Goal: Task Accomplishment & Management: Complete application form

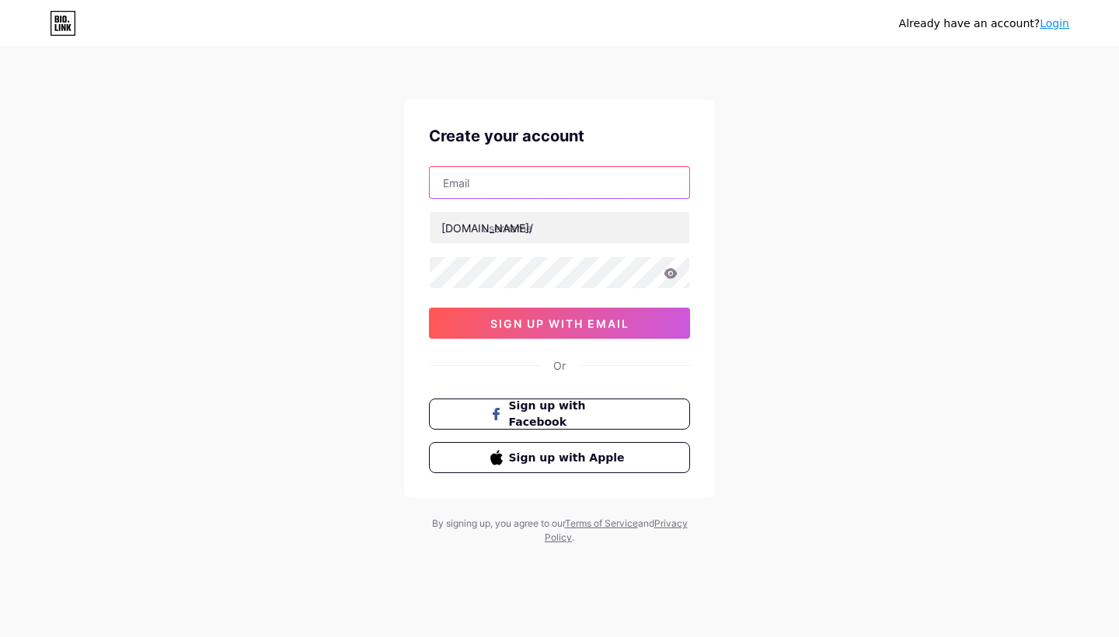
click at [563, 179] on input "text" at bounding box center [560, 182] width 260 height 31
click at [627, 181] on input "text" at bounding box center [560, 182] width 260 height 31
type input "B"
type input "[EMAIL_ADDRESS][DOMAIN_NAME]"
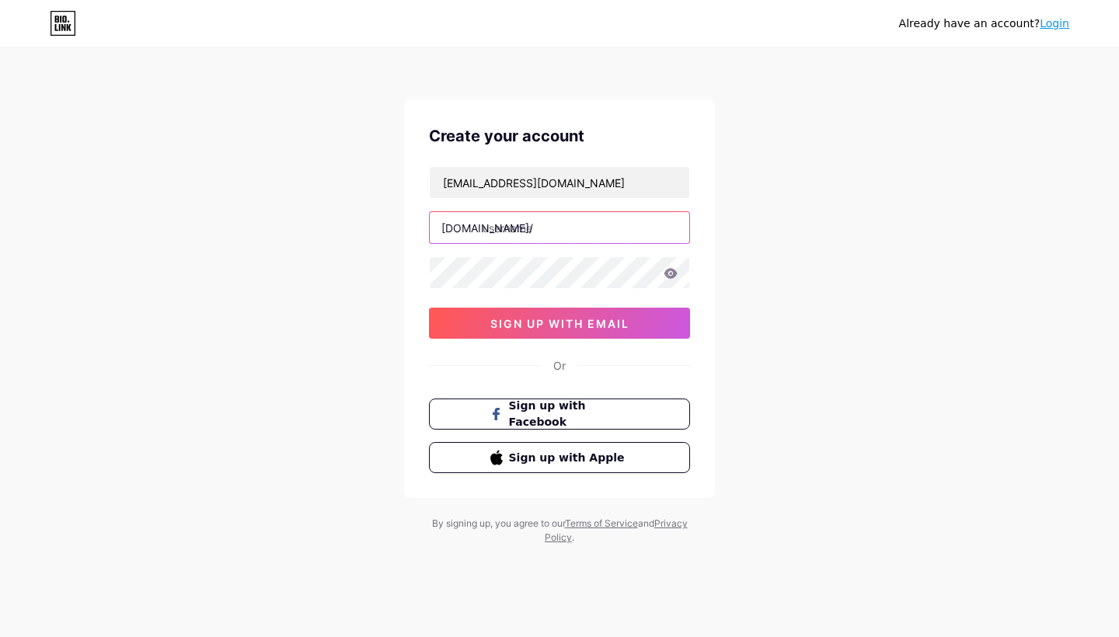
click at [514, 234] on input "text" at bounding box center [560, 227] width 260 height 31
type input "basispointinsight"
click at [672, 273] on icon at bounding box center [671, 273] width 14 height 11
click at [672, 276] on icon at bounding box center [670, 273] width 13 height 10
click at [670, 271] on icon at bounding box center [671, 273] width 14 height 11
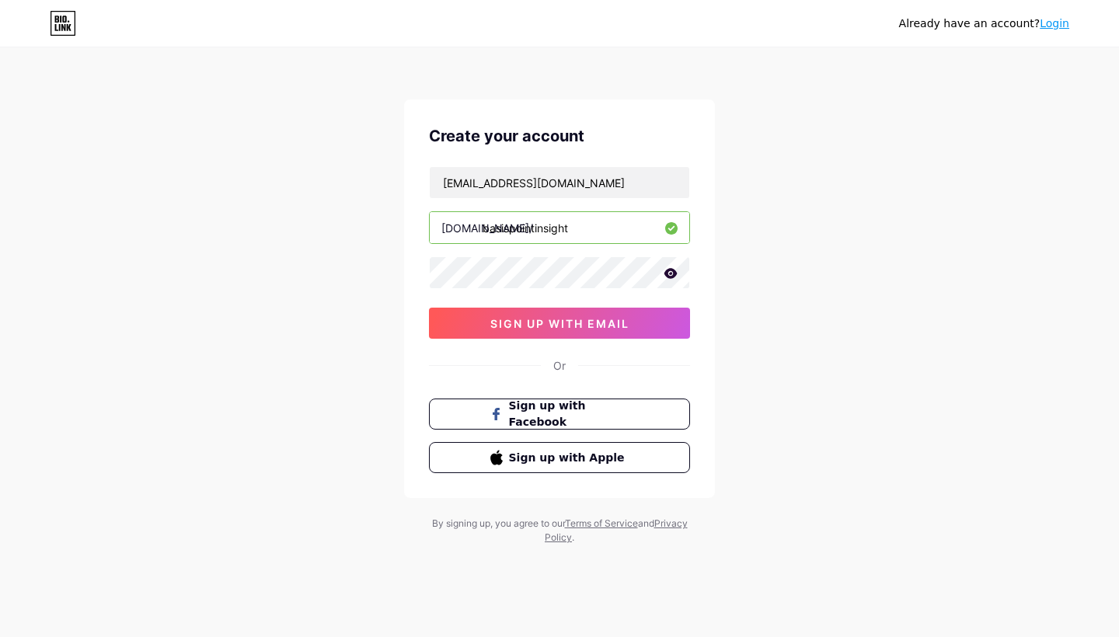
click at [669, 272] on icon at bounding box center [671, 273] width 14 height 11
click at [624, 329] on span "sign up with email" at bounding box center [559, 323] width 139 height 13
click at [520, 327] on span "sign up with email" at bounding box center [559, 323] width 139 height 13
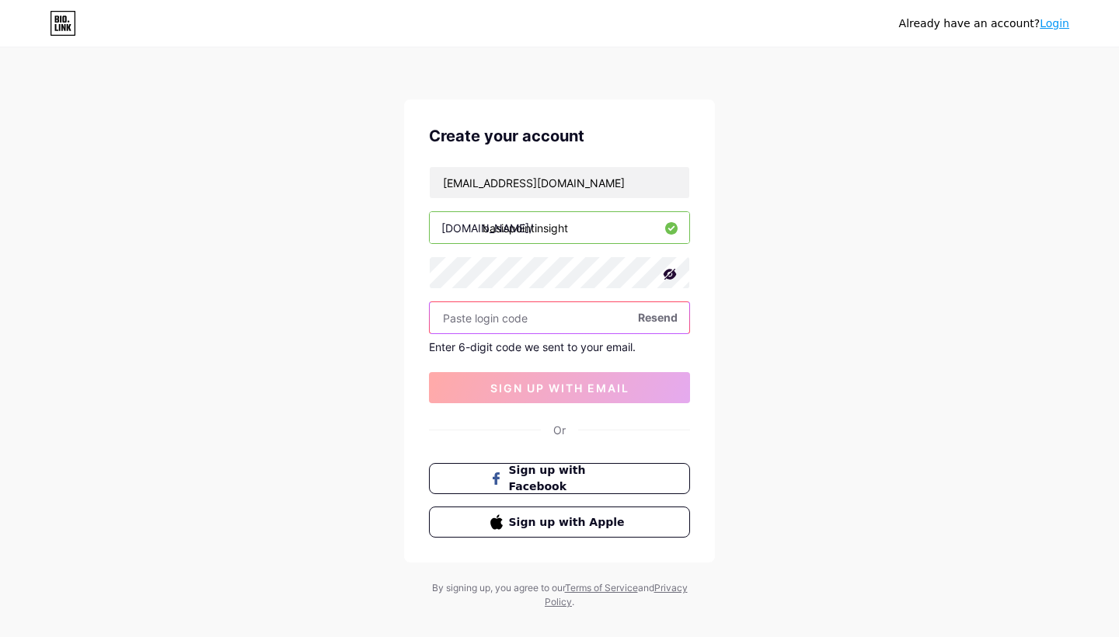
click at [532, 316] on input "text" at bounding box center [560, 317] width 260 height 31
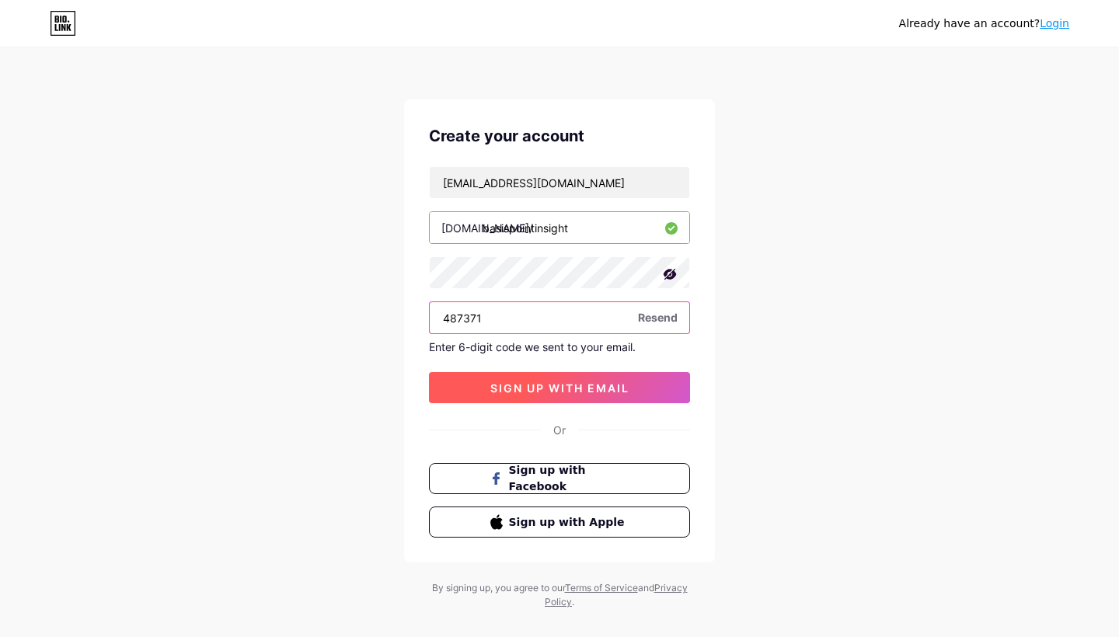
type input "487371"
click at [546, 388] on span "sign up with email" at bounding box center [559, 388] width 139 height 13
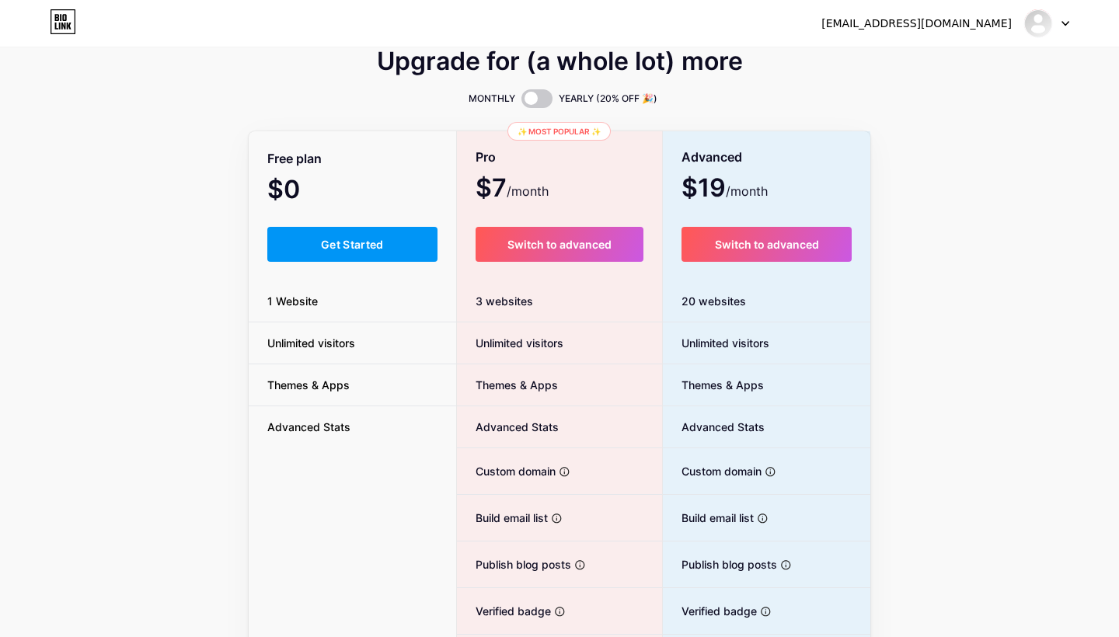
scroll to position [2, 0]
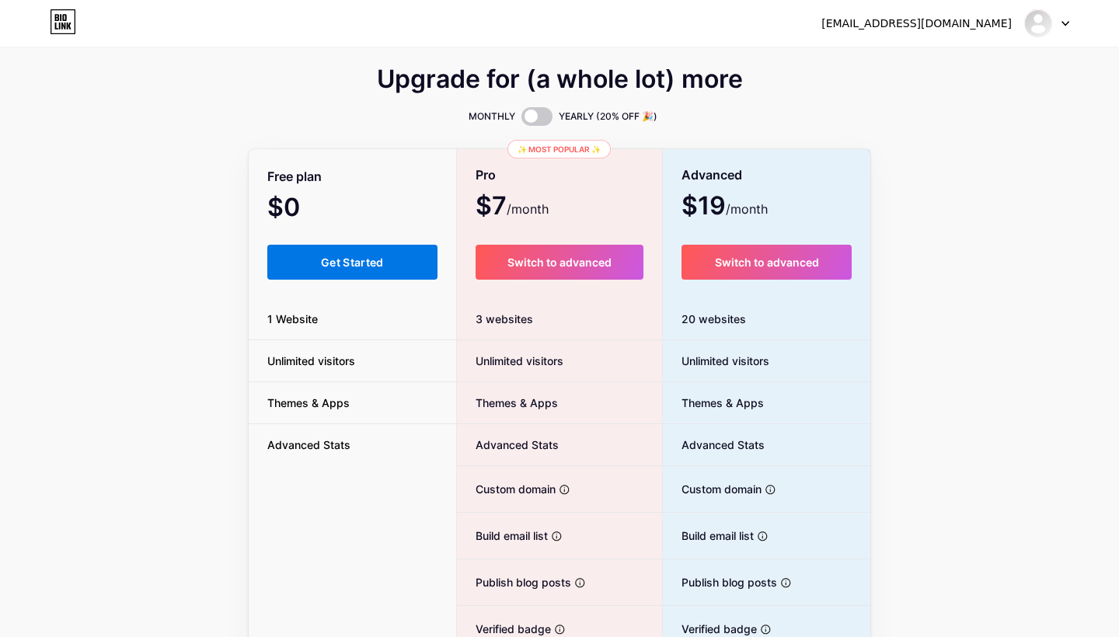
click at [346, 267] on span "Get Started" at bounding box center [352, 262] width 63 height 13
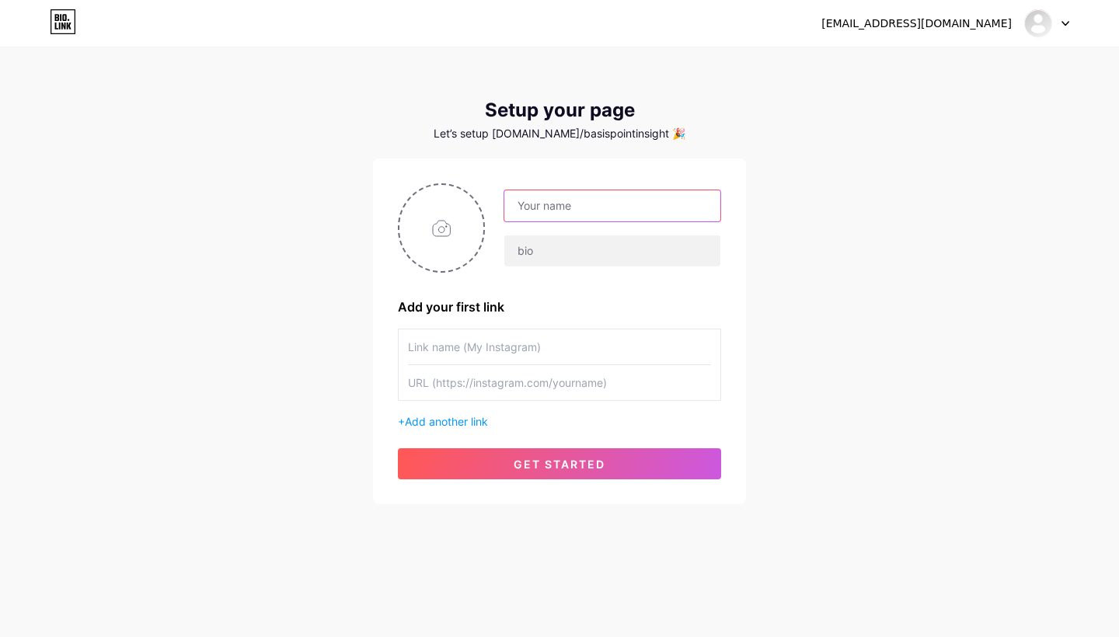
click at [538, 204] on input "text" at bounding box center [612, 205] width 216 height 31
type input "BasisPoint Insight"
click at [544, 260] on input "text" at bounding box center [612, 250] width 216 height 31
click at [546, 253] on input "text" at bounding box center [612, 250] width 216 height 31
paste input "Thought-provoking insights on the #economy & #markets | Deep research, actionab…"
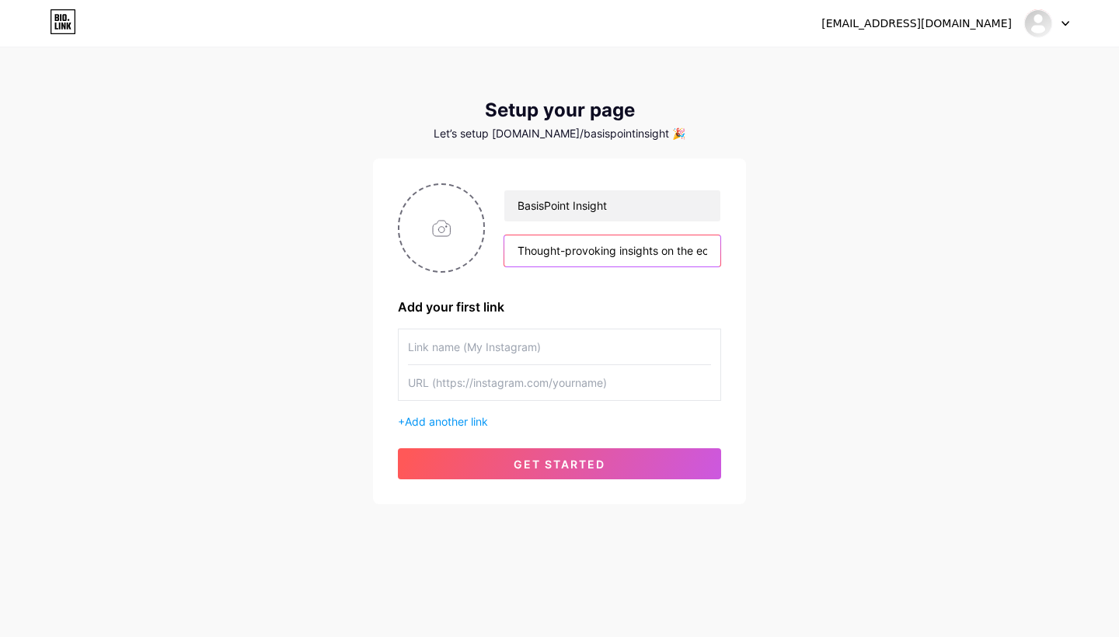
click at [661, 249] on input "Thought-provoking insights on the eonomy & #markets | Deep research, actionable…" at bounding box center [612, 250] width 216 height 31
click at [608, 248] on input "Thought-provoking insights on the eonomy & financial markets | Deep research, a…" at bounding box center [612, 250] width 216 height 31
type input "Thought-provoking insights on the economy & financial markets | Deep research, …"
click at [425, 351] on input "text" at bounding box center [559, 346] width 303 height 35
click at [558, 378] on input "text" at bounding box center [559, 382] width 303 height 35
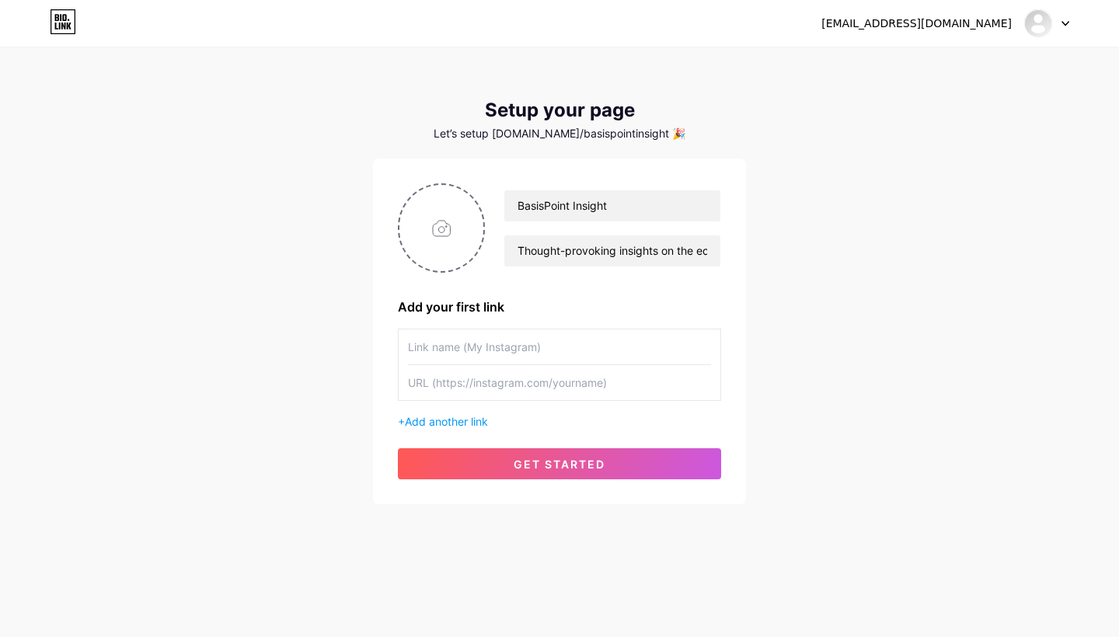
paste input "[URL][DOMAIN_NAME]"
type input "[URL][DOMAIN_NAME]"
click at [511, 355] on input "text" at bounding box center [559, 346] width 303 height 35
click at [408, 343] on input "Instagram" at bounding box center [559, 346] width 303 height 35
type input "Follow Us On Instagram"
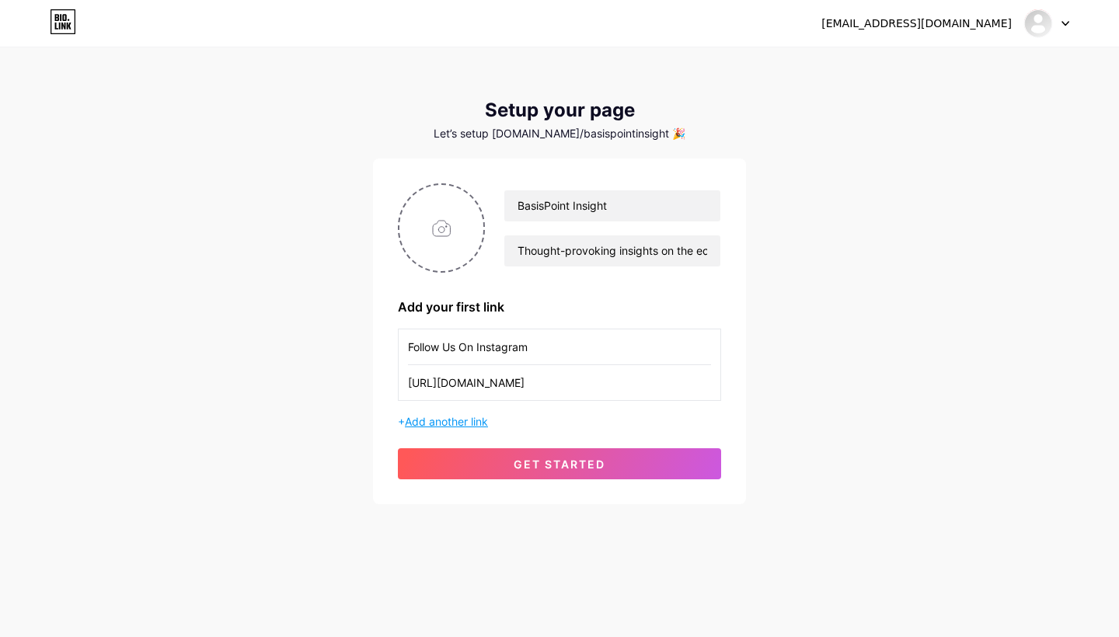
click at [454, 423] on span "Add another link" at bounding box center [446, 421] width 83 height 13
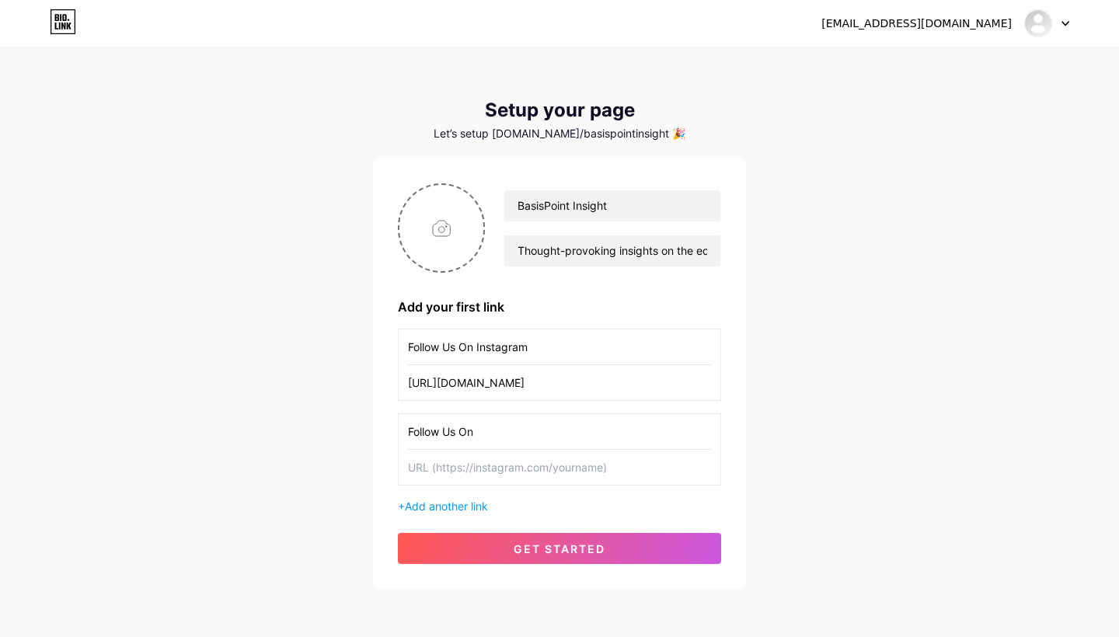
type input "Follow Us On"
click at [462, 471] on input "text" at bounding box center [559, 467] width 303 height 35
click at [491, 425] on input "Follow Us On" at bounding box center [559, 431] width 303 height 35
click at [495, 433] on input "Follow Us On" at bounding box center [559, 431] width 303 height 35
drag, startPoint x: 487, startPoint y: 444, endPoint x: 382, endPoint y: 433, distance: 105.5
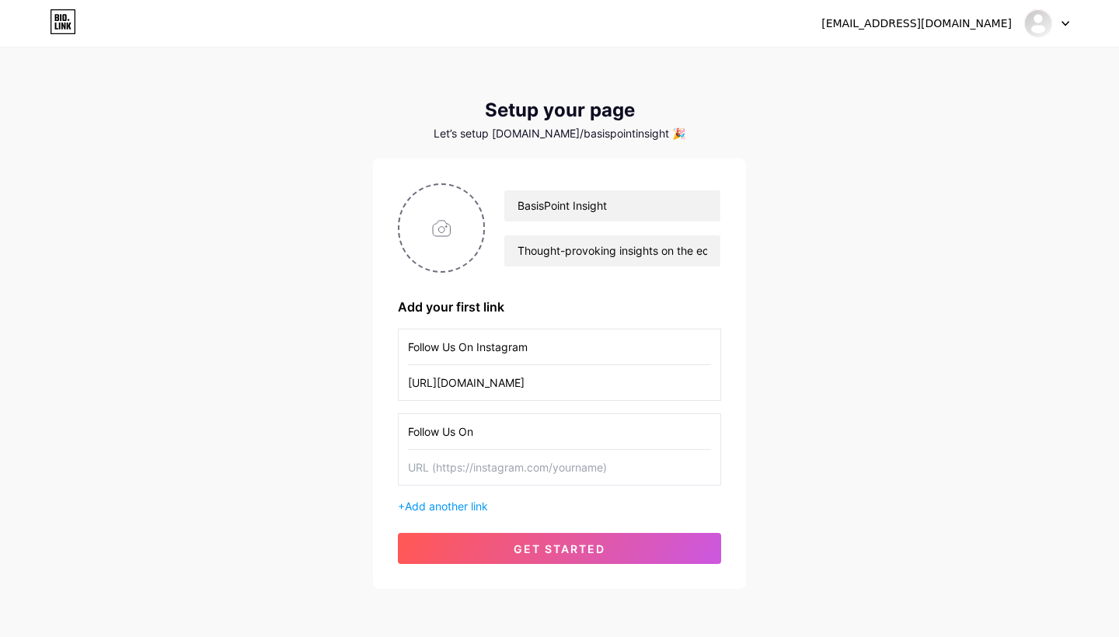
click at [382, 433] on div "BasisPoint Insight Thought-provoking insights on the economy & financial market…" at bounding box center [559, 374] width 373 height 430
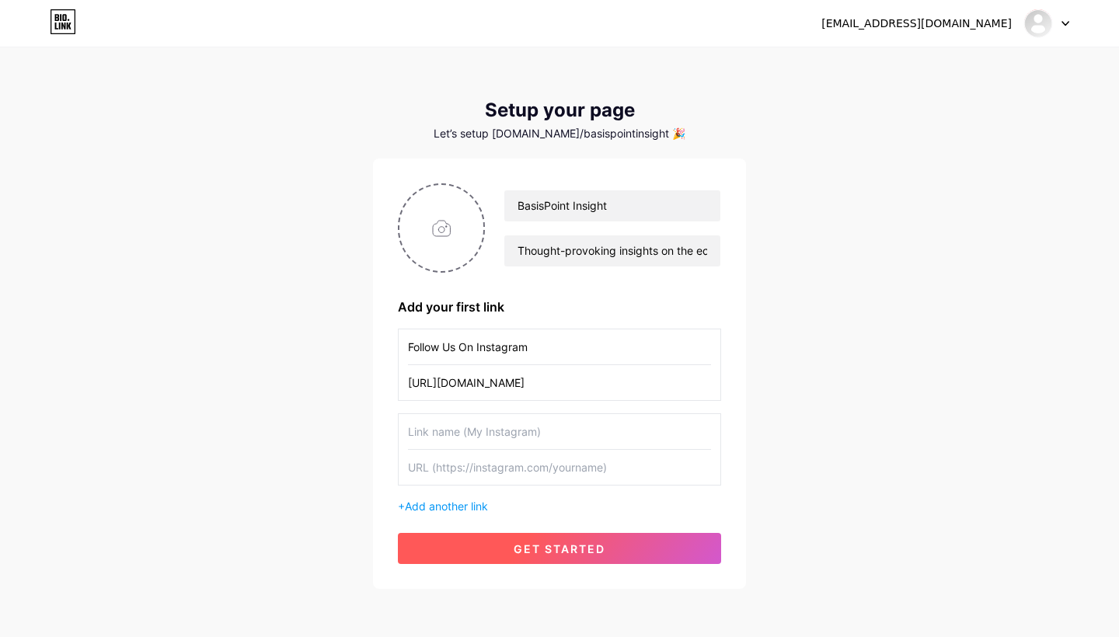
click at [478, 556] on button "get started" at bounding box center [559, 548] width 323 height 31
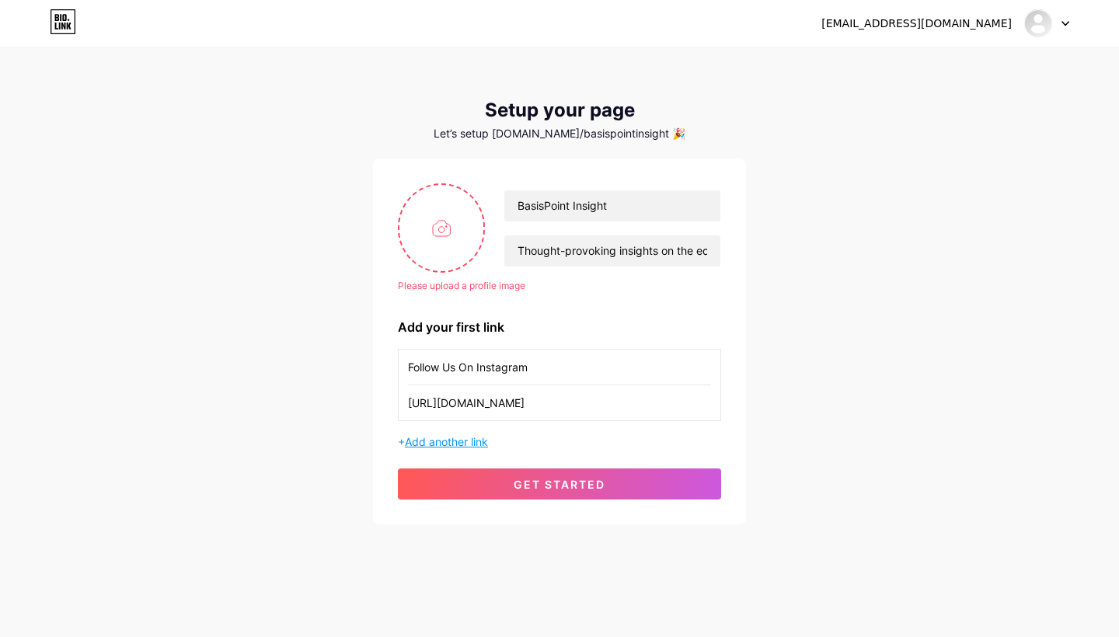
click at [464, 443] on span "Add another link" at bounding box center [446, 441] width 83 height 13
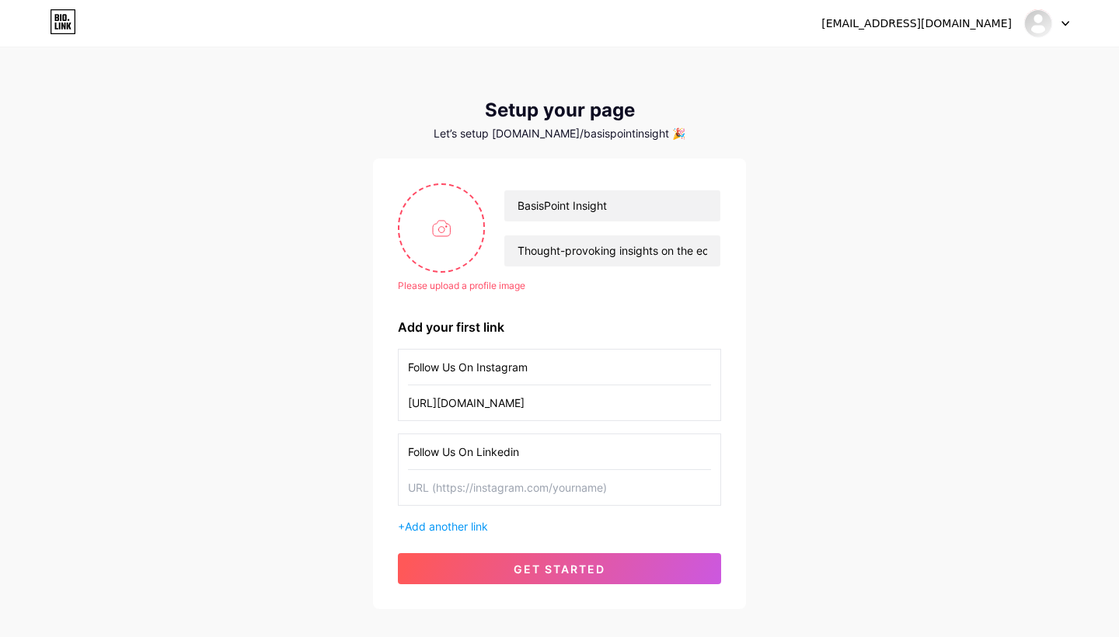
type input "Follow Us On Linkedin"
click at [479, 490] on input "text" at bounding box center [559, 487] width 303 height 35
paste input "[URL][DOMAIN_NAME]"
click at [584, 528] on div "+ Add another link" at bounding box center [559, 526] width 323 height 16
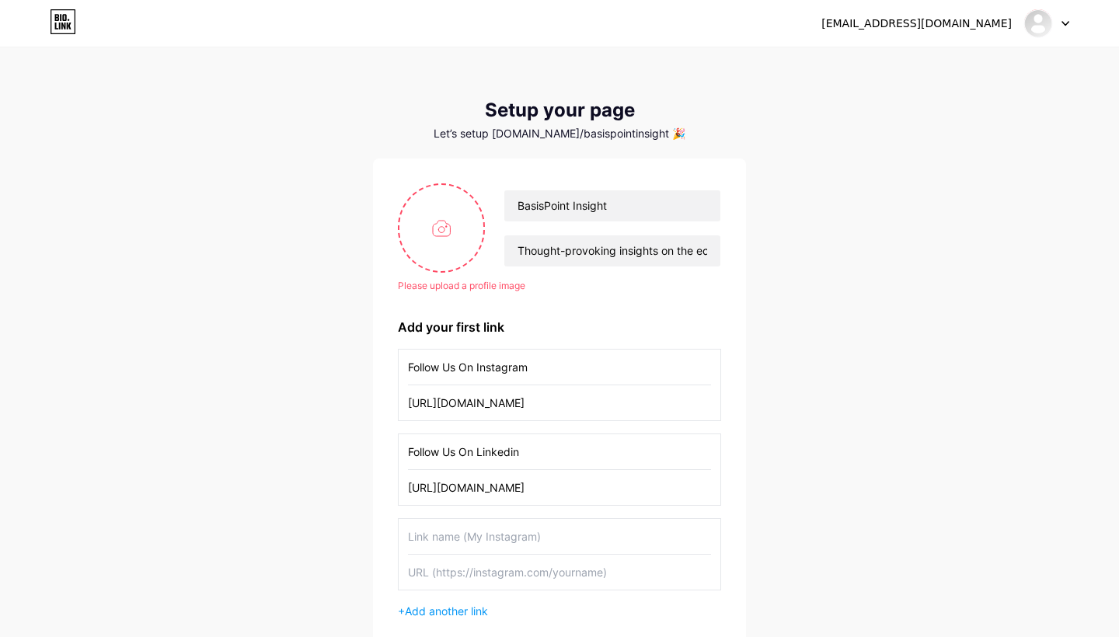
click at [650, 489] on input "[URL][DOMAIN_NAME]" at bounding box center [559, 487] width 303 height 35
click at [605, 492] on input "[URL][DOMAIN_NAME]" at bounding box center [559, 487] width 303 height 35
click at [610, 489] on input "[URL][DOMAIN_NAME]" at bounding box center [559, 487] width 303 height 35
drag, startPoint x: 608, startPoint y: 489, endPoint x: 724, endPoint y: 490, distance: 116.6
click at [724, 490] on div "Please upload a profile image BasisPoint Insight Thought-provoking insights on …" at bounding box center [559, 426] width 373 height 535
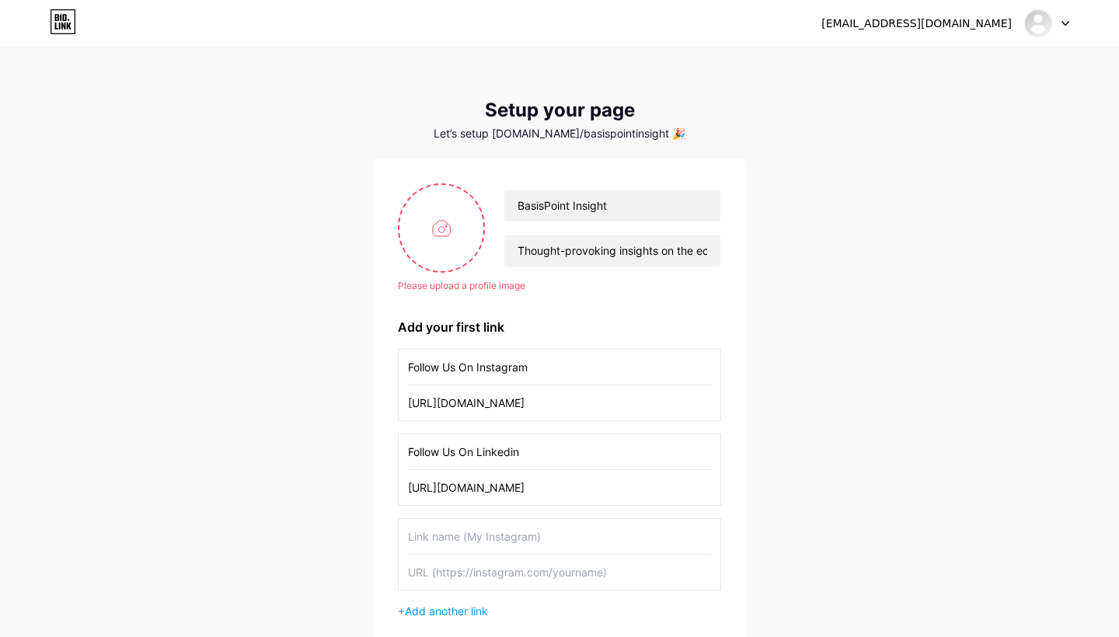
type input "[URL][DOMAIN_NAME]"
type input "Y"
type input "F"
type input "Subscribe On Youtube"
click at [463, 455] on input "Follow Us On Linkedin" at bounding box center [559, 451] width 303 height 35
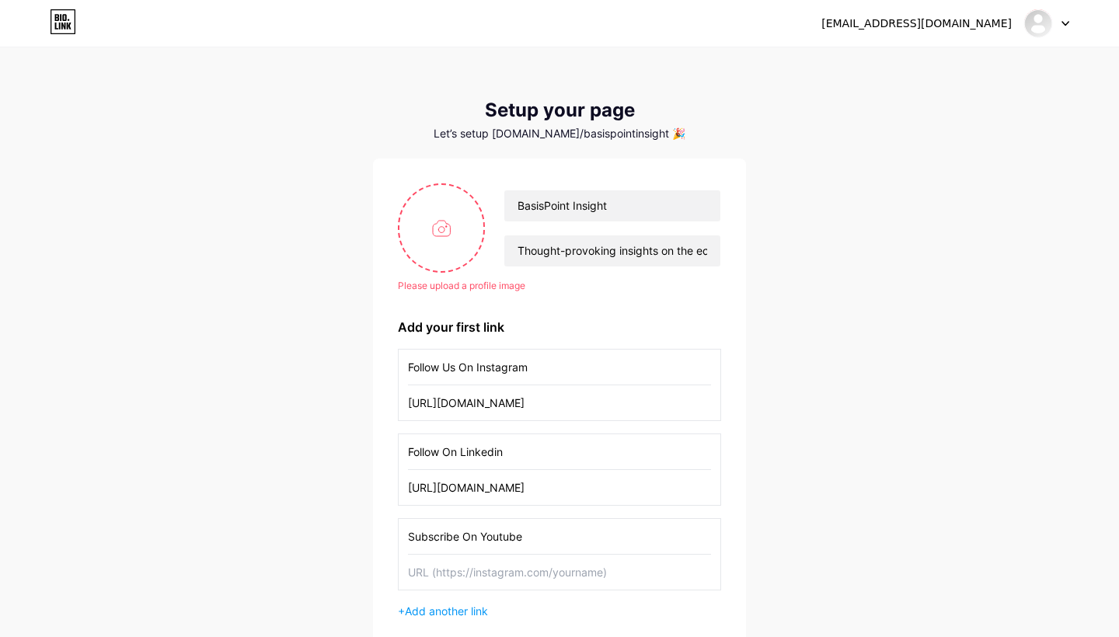
type input "Follow On Linkedin"
click at [459, 371] on input "Follow Us On Instagram" at bounding box center [559, 367] width 303 height 35
type input "Follow On Instagram"
click at [438, 578] on input "text" at bounding box center [559, 572] width 303 height 35
paste input "[URL][DOMAIN_NAME]"
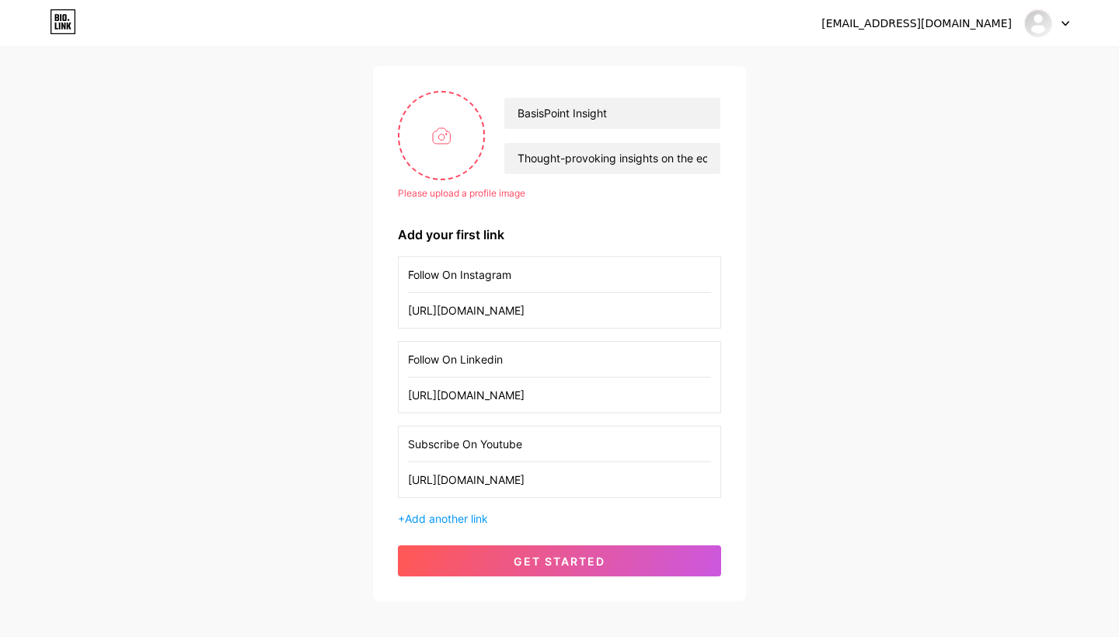
scroll to position [93, 0]
type input "[URL][DOMAIN_NAME]"
click at [322, 520] on div "[EMAIL_ADDRESS][DOMAIN_NAME] Dashboard Logout Setup your page Let’s setup [DOMA…" at bounding box center [559, 279] width 1119 height 744
click at [462, 520] on span "Add another link" at bounding box center [446, 517] width 83 height 13
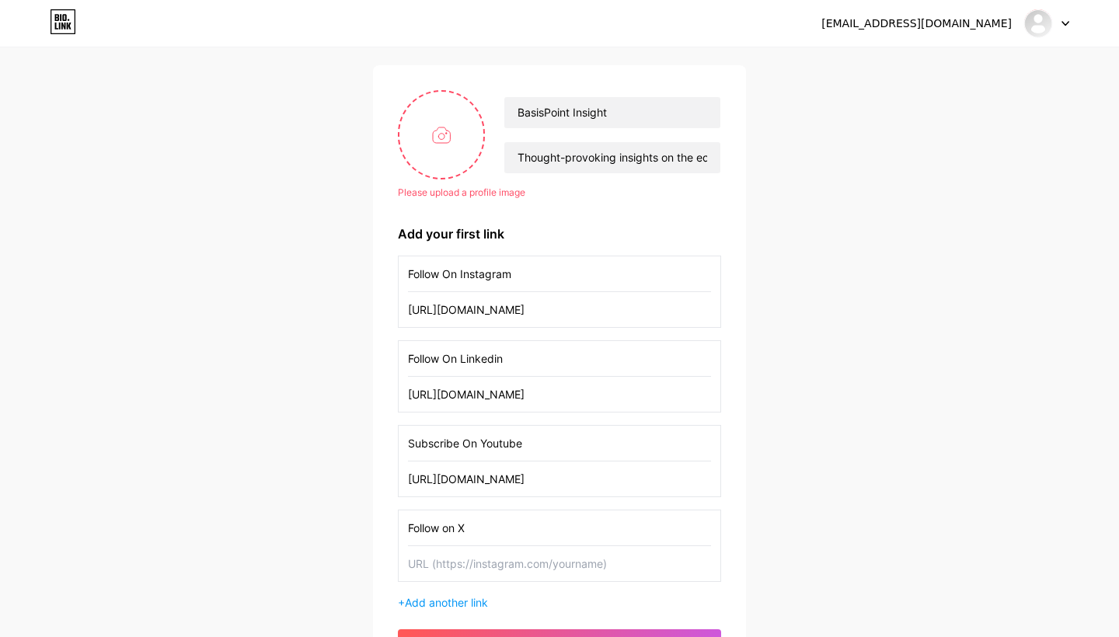
type input "Follow on X"
click at [458, 566] on input "text" at bounding box center [559, 563] width 303 height 35
paste input "[URL][DOMAIN_NAME]"
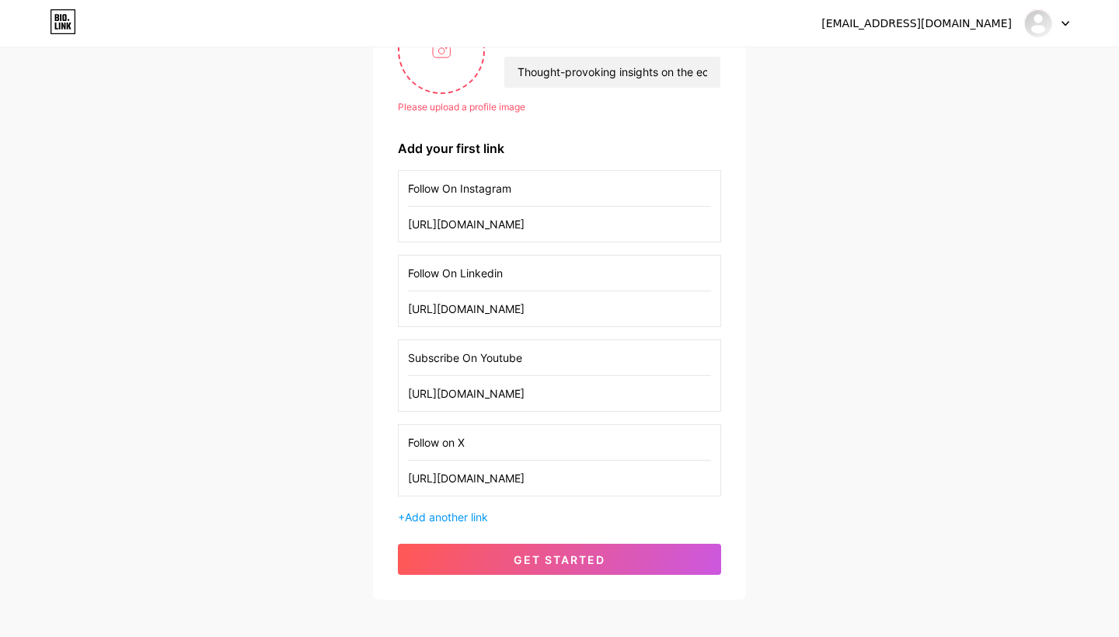
scroll to position [210, 0]
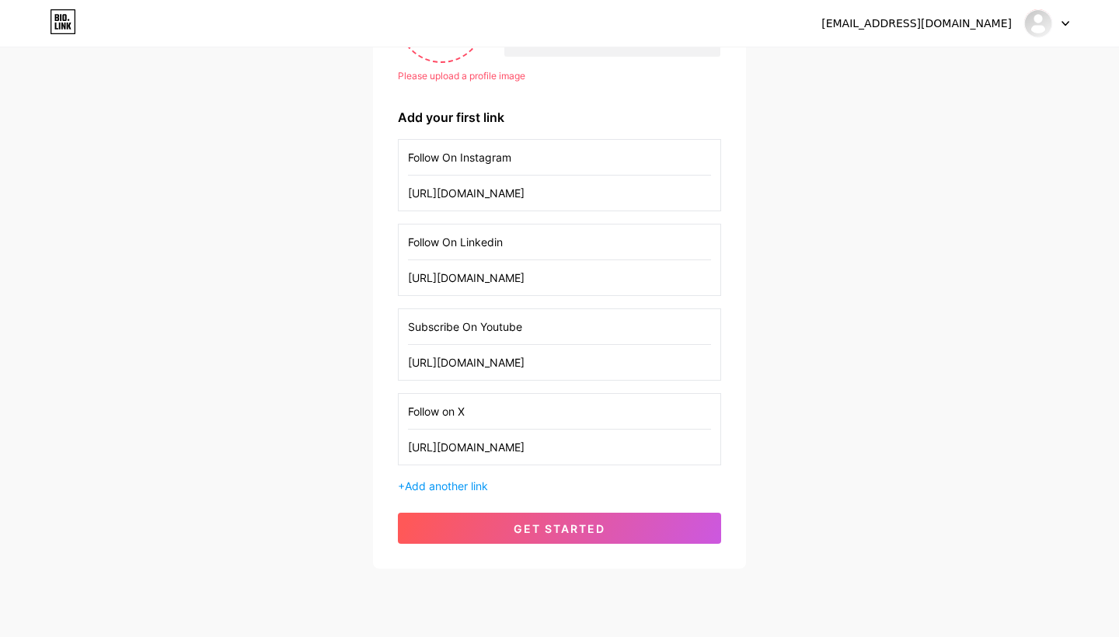
type input "[URL][DOMAIN_NAME]"
click at [319, 541] on div "[EMAIL_ADDRESS][DOMAIN_NAME] Dashboard Logout Setup your page Let’s setup [DOMA…" at bounding box center [559, 204] width 1119 height 828
click at [474, 485] on span "Add another link" at bounding box center [446, 485] width 83 height 13
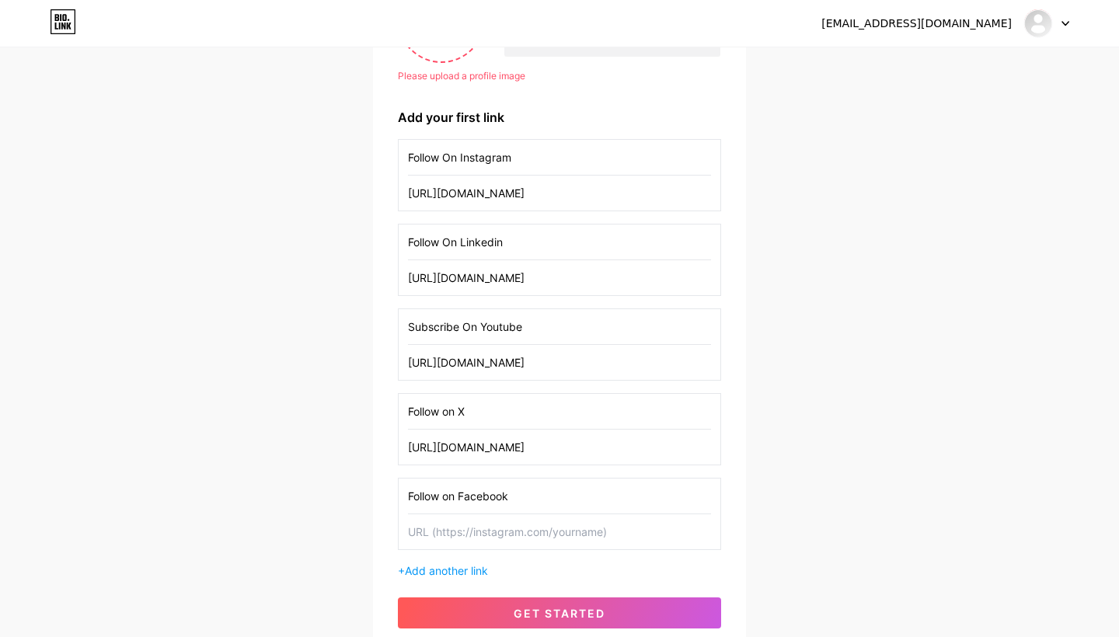
type input "Follow on Facebook"
click at [515, 530] on input "text" at bounding box center [559, 531] width 303 height 35
click at [497, 546] on input "text" at bounding box center [559, 531] width 303 height 35
paste input "[URL][DOMAIN_NAME]"
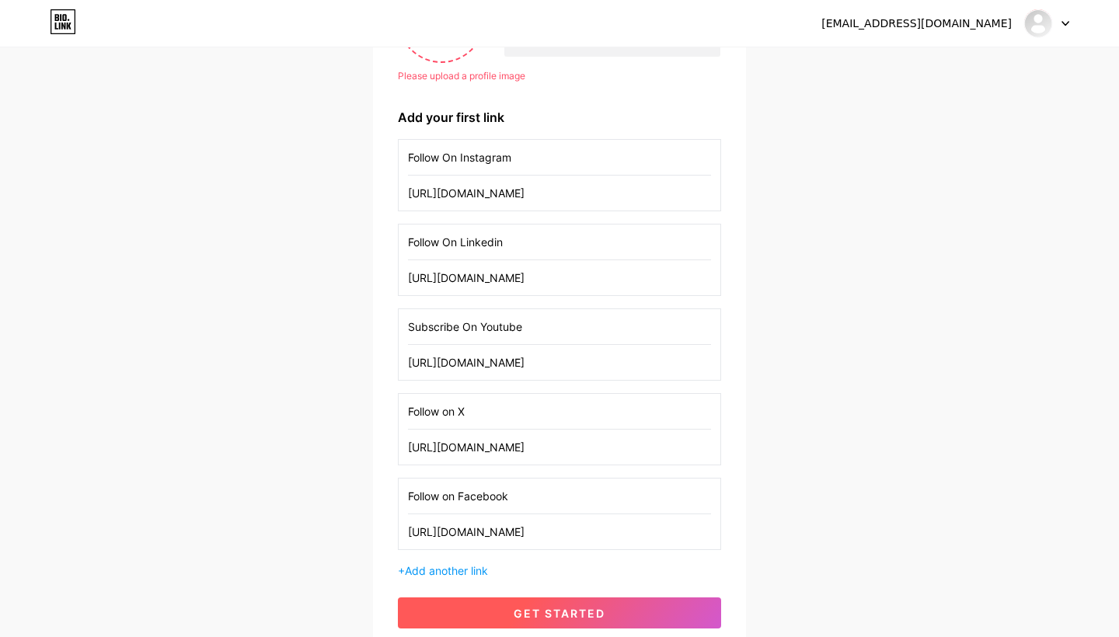
type input "[URL][DOMAIN_NAME]"
click at [524, 612] on span "get started" at bounding box center [560, 613] width 92 height 13
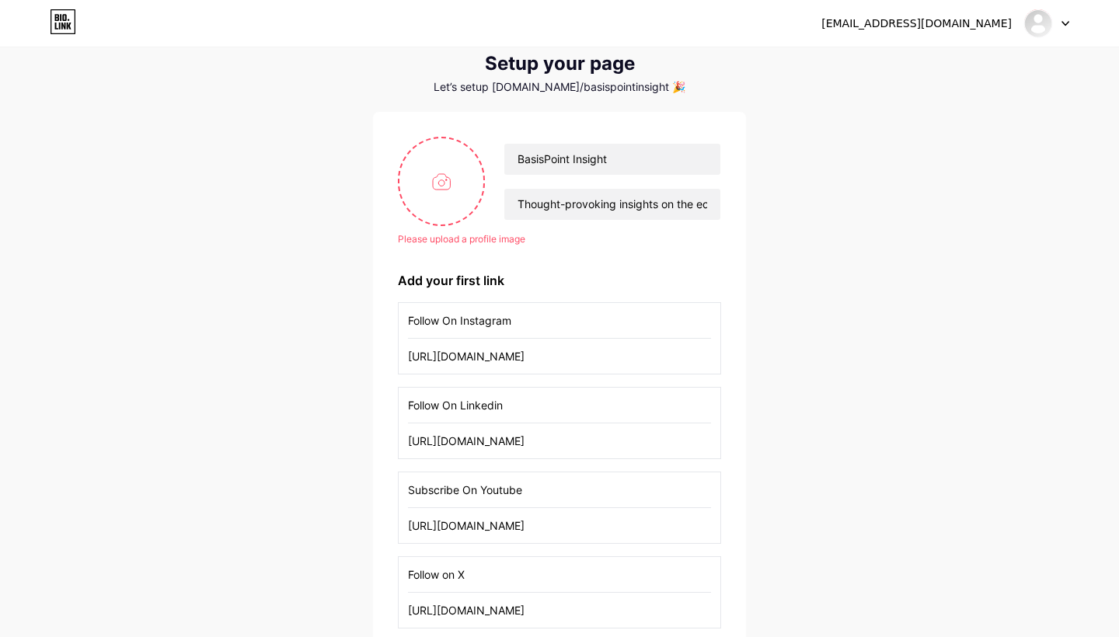
scroll to position [9, 0]
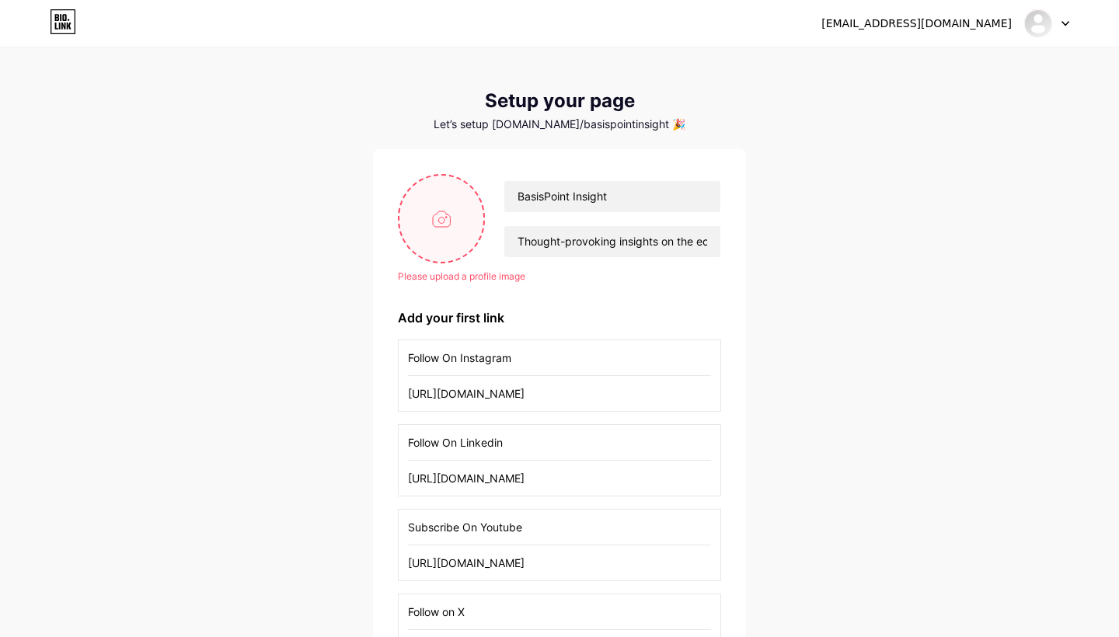
click at [448, 232] on input "file" at bounding box center [441, 219] width 84 height 86
type input "C:\fakepath\Favicaon.pdf.png"
click at [241, 427] on div "[EMAIL_ADDRESS][DOMAIN_NAME] Dashboard Logout Setup your page Let’s setup [DOMA…" at bounding box center [559, 447] width 1119 height 913
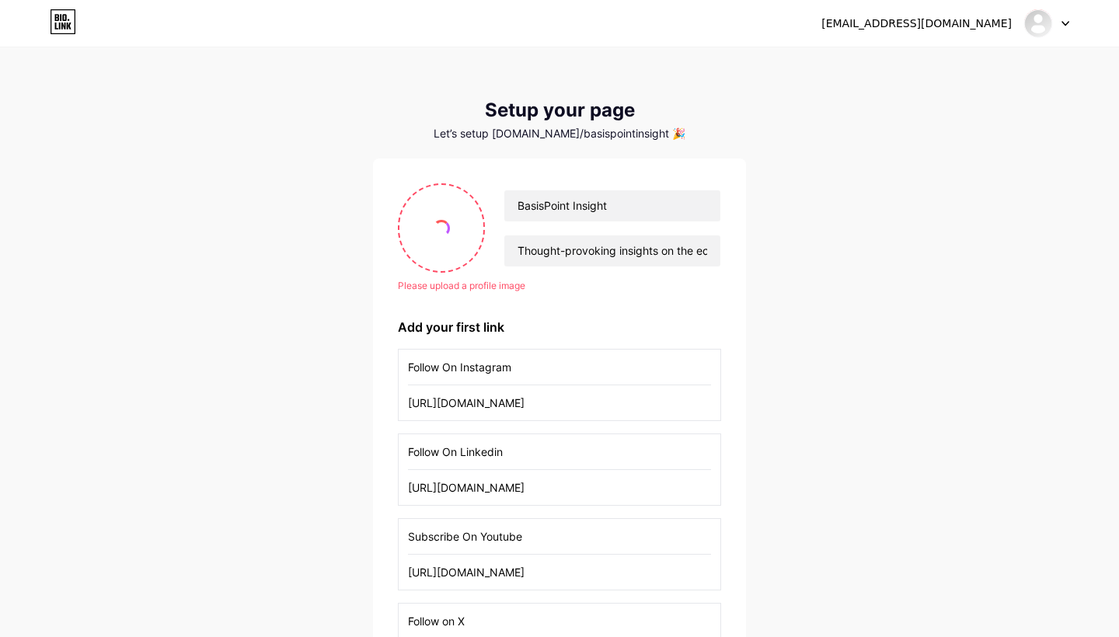
scroll to position [0, 0]
